Goal: Check status

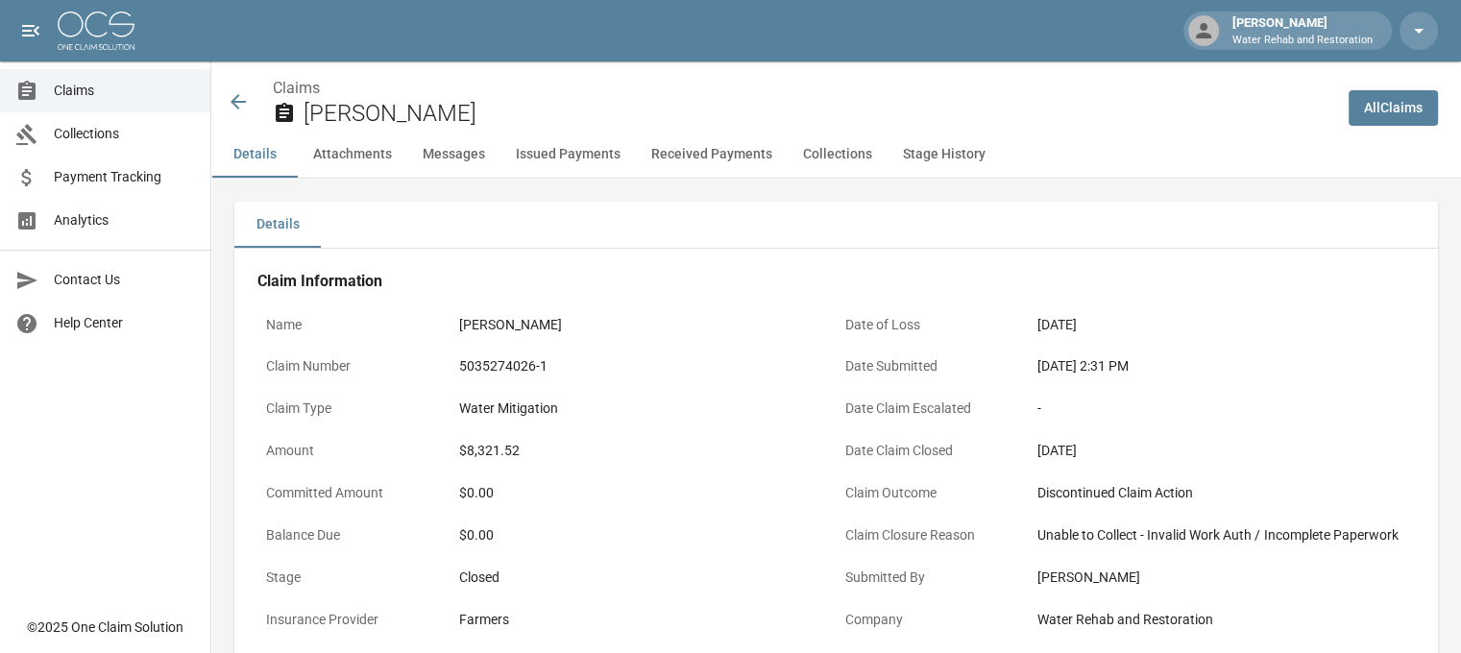
click at [246, 96] on icon at bounding box center [238, 101] width 23 height 23
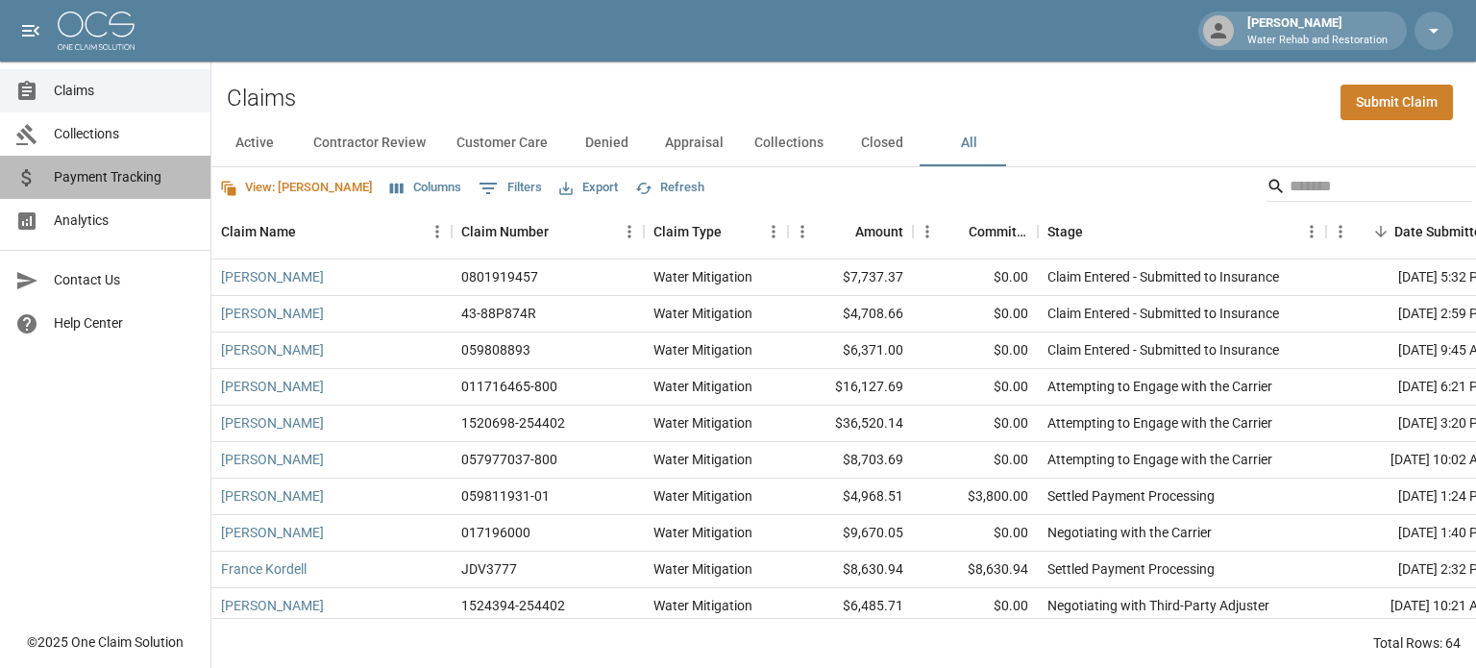
click at [142, 178] on span "Payment Tracking" at bounding box center [124, 177] width 141 height 20
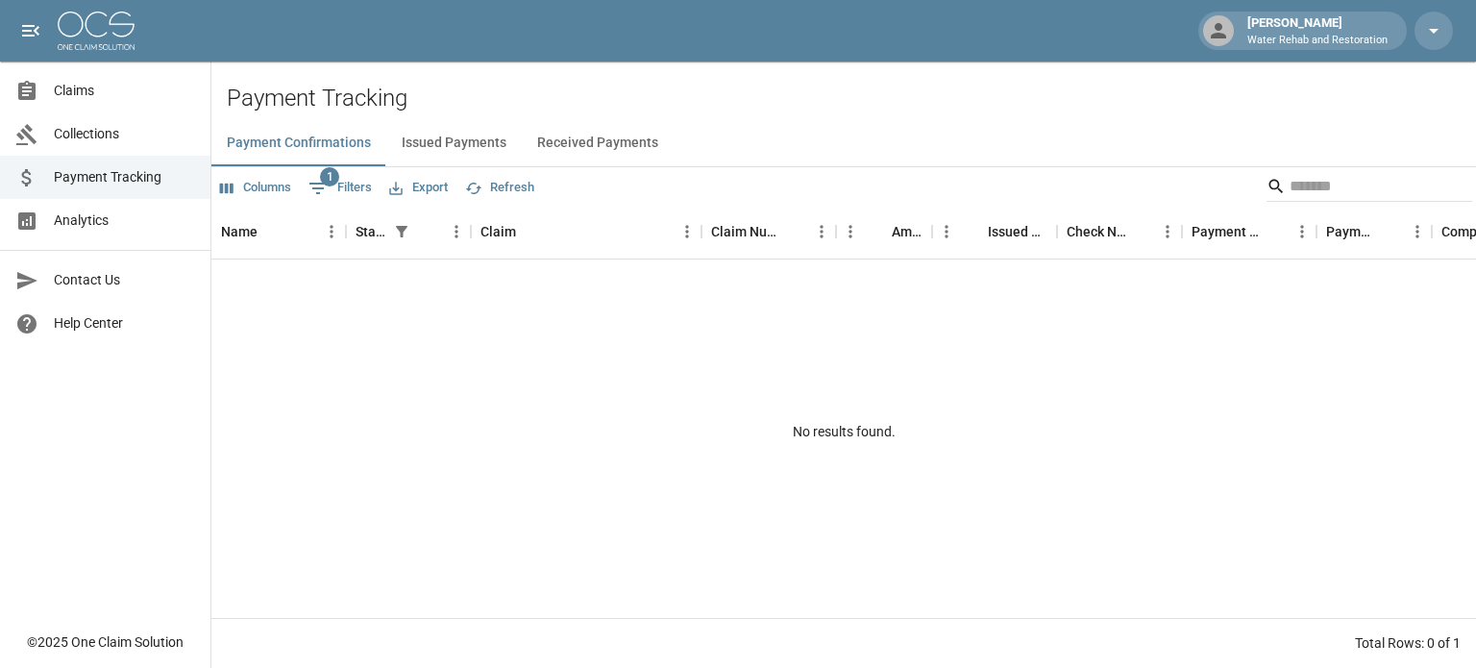
click at [426, 135] on button "Issued Payments" at bounding box center [453, 143] width 135 height 46
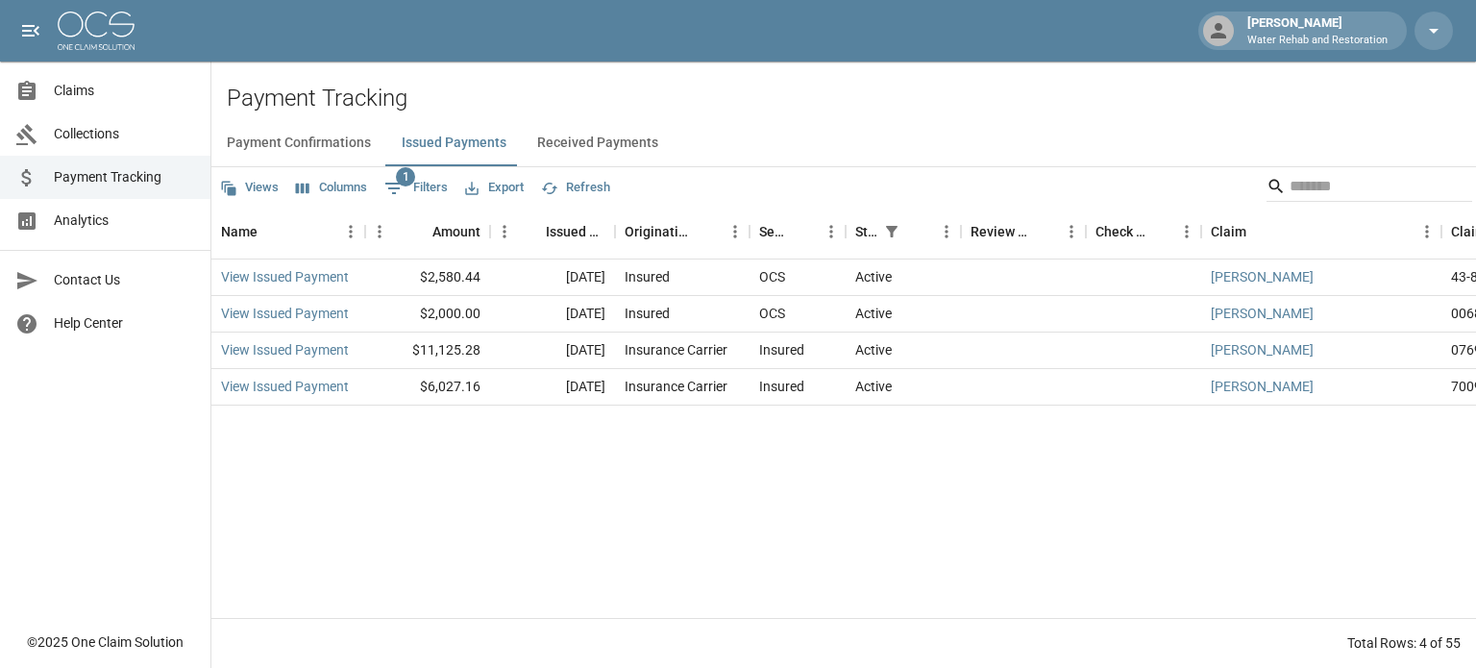
click at [619, 131] on button "Received Payments" at bounding box center [598, 143] width 152 height 46
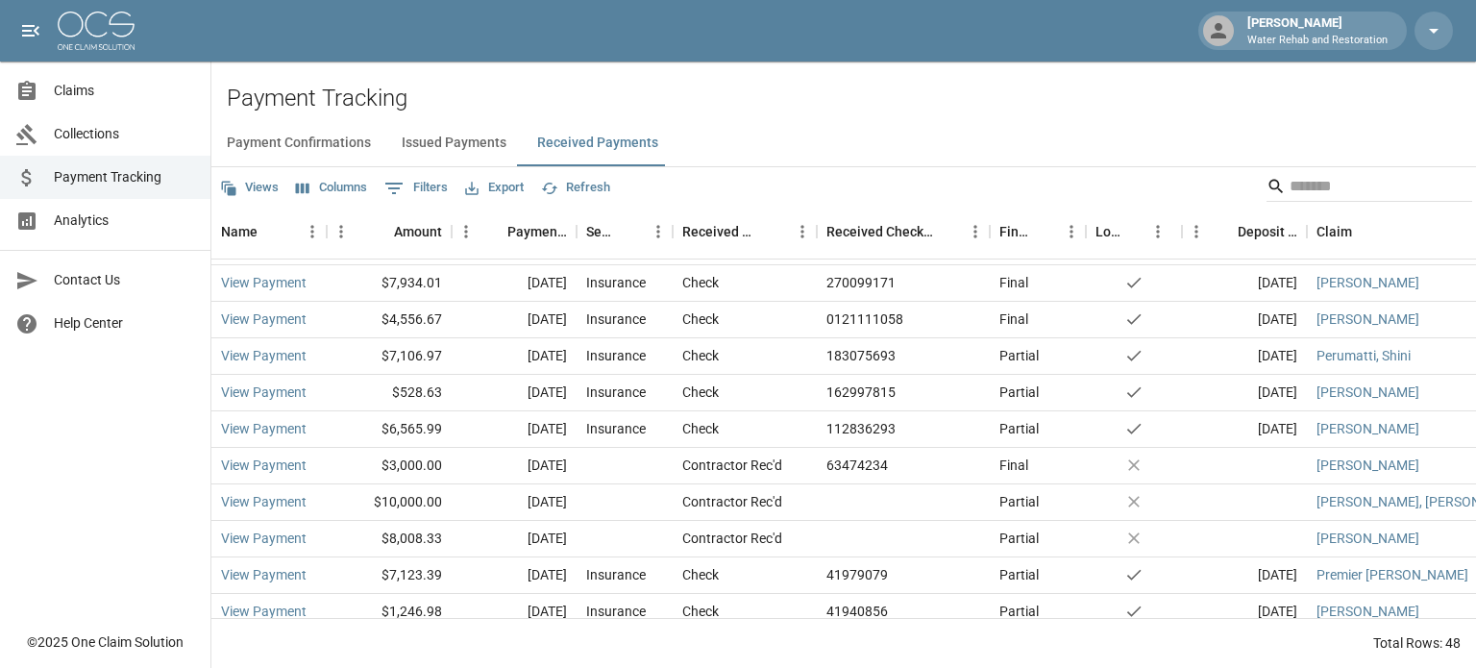
scroll to position [1407, 0]
